Goal: Check status: Check status

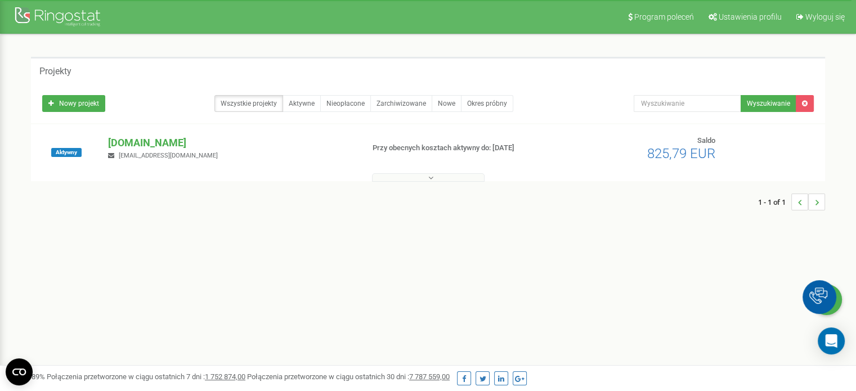
click at [162, 150] on div "[DOMAIN_NAME] [EMAIL_ADDRESS][DOMAIN_NAME]" at bounding box center [231, 148] width 263 height 25
click at [175, 146] on p "[DOMAIN_NAME]" at bounding box center [231, 143] width 246 height 15
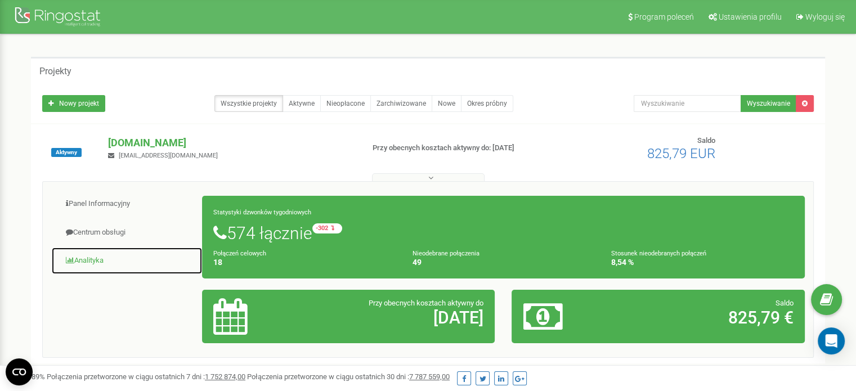
click at [91, 260] on link "Analityka" at bounding box center [126, 261] width 151 height 28
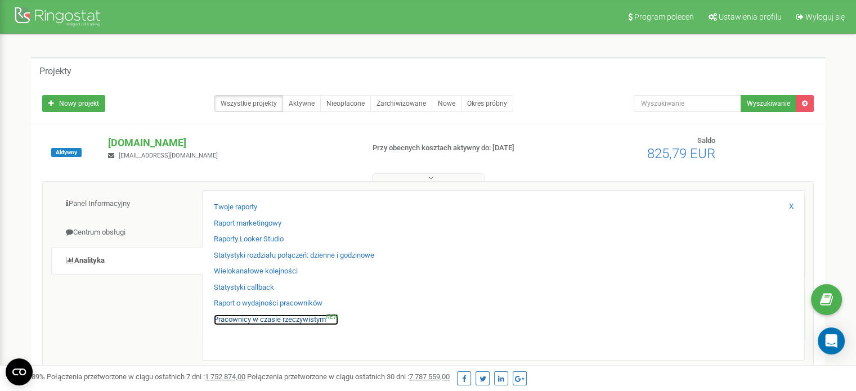
click at [284, 320] on link "Pracownicy w czasie rzeczywistym NEW" at bounding box center [276, 320] width 124 height 11
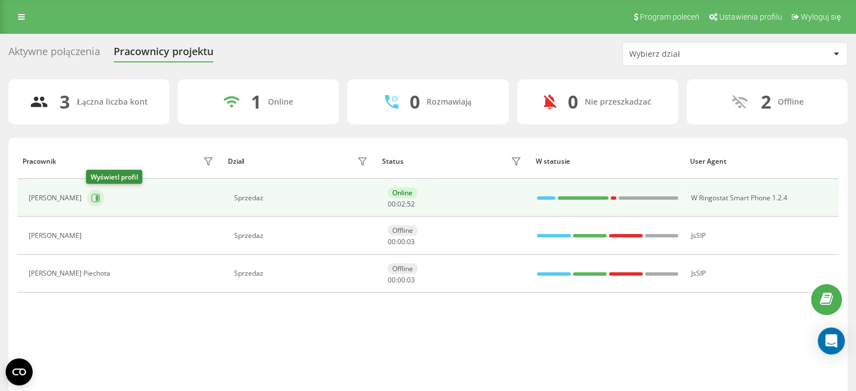
click at [99, 203] on button at bounding box center [95, 198] width 17 height 17
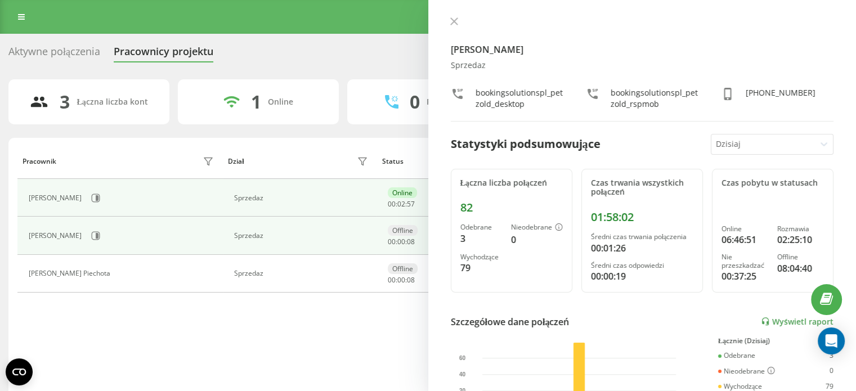
drag, startPoint x: 247, startPoint y: 299, endPoint x: 200, endPoint y: 244, distance: 71.9
click at [243, 299] on div "Pracownik Dział Status W statusie User Agent [PERSON_NAME] Sprzedaz Online 00 :…" at bounding box center [427, 271] width 821 height 254
drag, startPoint x: 138, startPoint y: 242, endPoint x: 144, endPoint y: 243, distance: 5.7
click at [138, 240] on div "[PERSON_NAME]" at bounding box center [123, 235] width 188 height 19
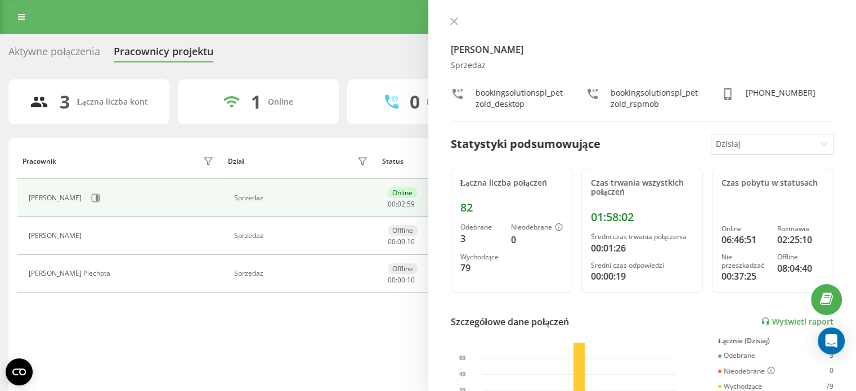
click at [95, 235] on icon at bounding box center [95, 236] width 3 height 6
